Goal: Book appointment/travel/reservation

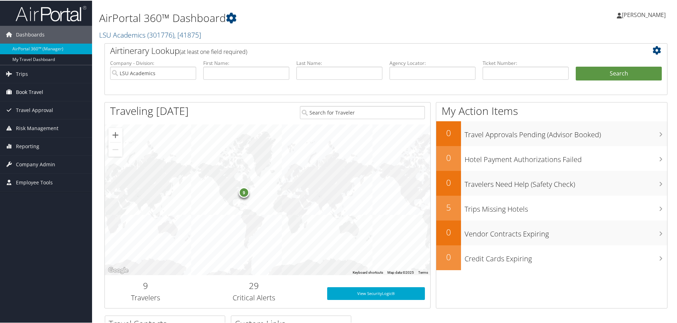
click at [21, 90] on span "Book Travel" at bounding box center [29, 92] width 27 height 18
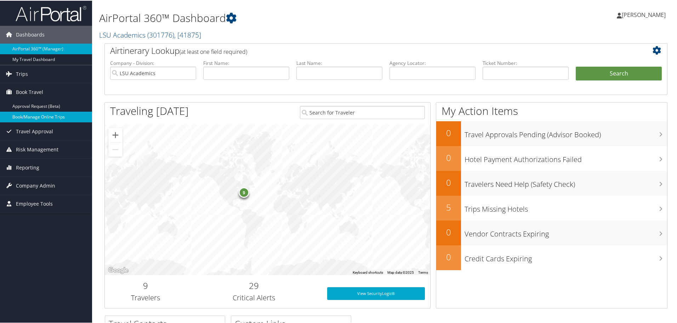
click at [50, 115] on link "Book/Manage Online Trips" at bounding box center [46, 116] width 92 height 11
